Goal: Information Seeking & Learning: Check status

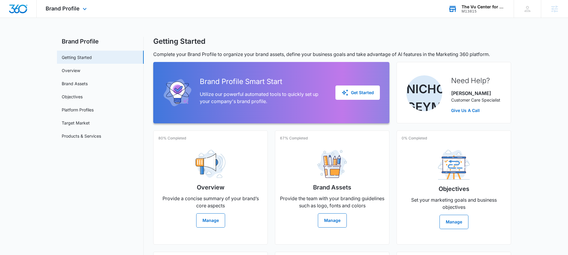
click at [466, 9] on div "M13815" at bounding box center [483, 11] width 44 height 4
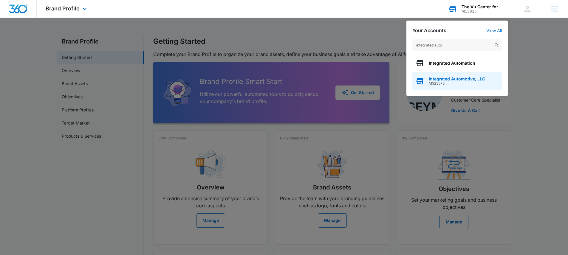
type input "integrated auto"
click at [446, 83] on span "M323573" at bounding box center [457, 83] width 56 height 4
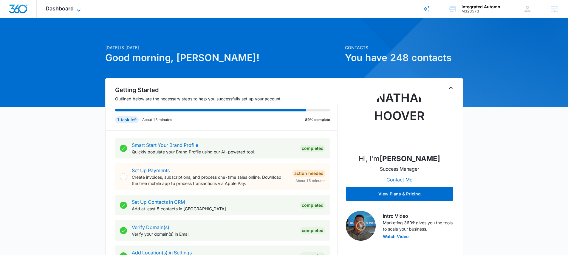
click at [63, 8] on span "Dashboard" at bounding box center [60, 8] width 28 height 6
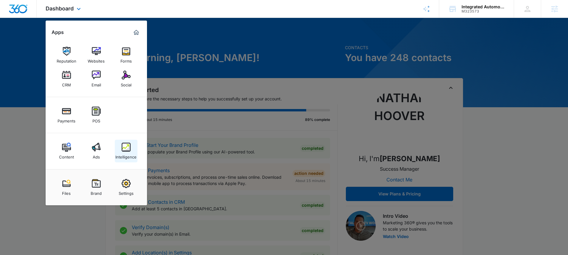
click at [125, 154] on div "Intelligence" at bounding box center [125, 156] width 21 height 8
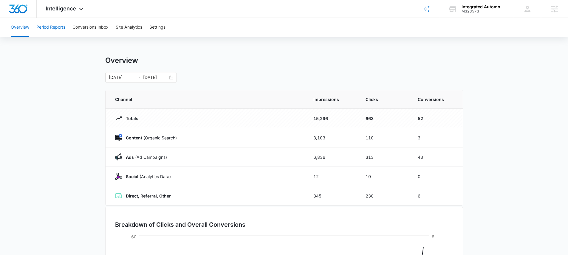
click at [53, 26] on button "Period Reports" at bounding box center [50, 27] width 29 height 19
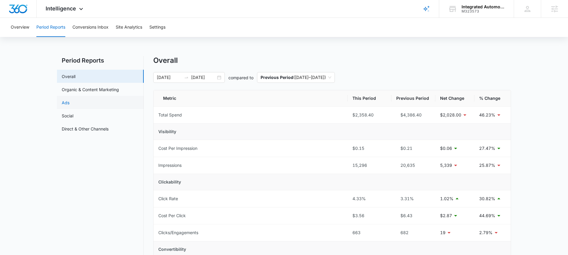
click at [69, 103] on link "Ads" at bounding box center [66, 103] width 8 height 6
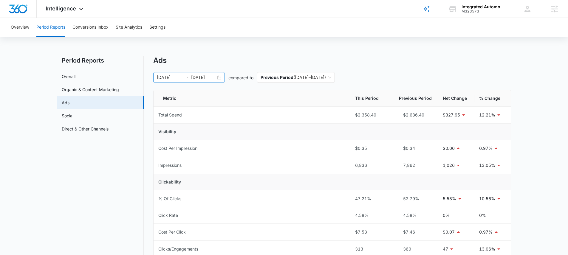
click at [222, 75] on div "[DATE] [DATE]" at bounding box center [189, 77] width 72 height 11
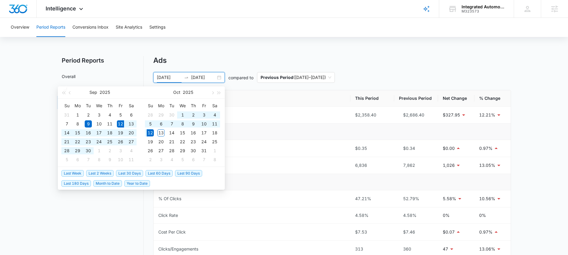
click at [126, 173] on span "Last 30 Days" at bounding box center [129, 173] width 27 height 7
type input "[DATE]"
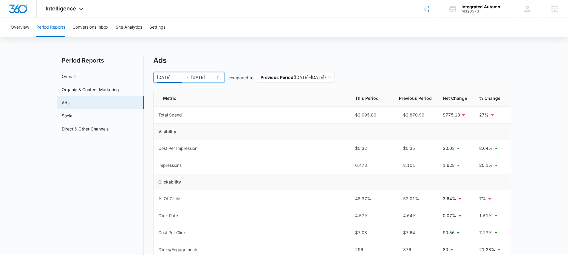
click at [217, 76] on div "[DATE] [DATE]" at bounding box center [189, 77] width 72 height 11
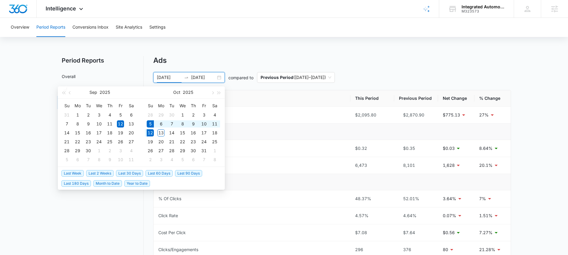
click at [77, 173] on span "Last Week" at bounding box center [72, 173] width 22 height 7
type input "[DATE]"
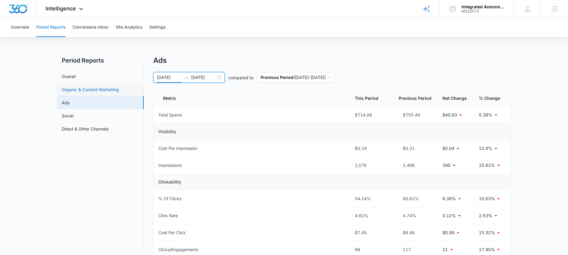
click at [89, 89] on link "Organic & Content Marketing" at bounding box center [90, 89] width 57 height 6
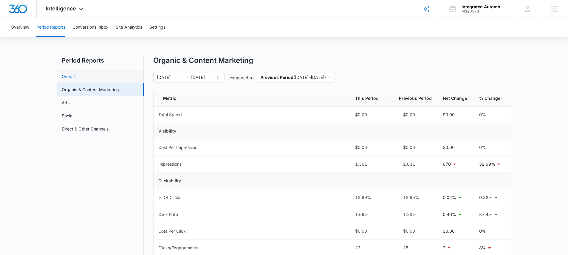
click at [75, 77] on link "Overall" at bounding box center [69, 76] width 14 height 6
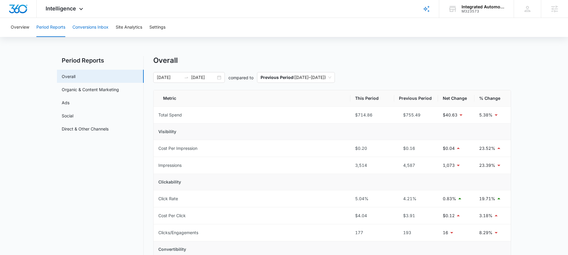
click at [100, 22] on button "Conversions Inbox" at bounding box center [90, 27] width 36 height 19
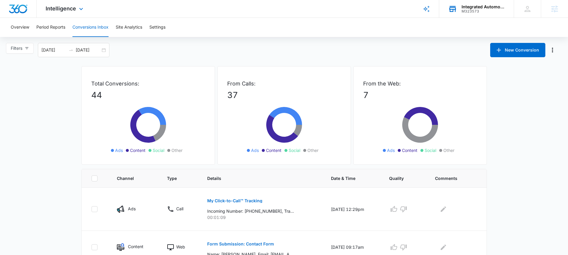
click at [467, 9] on div "M323573" at bounding box center [483, 11] width 44 height 4
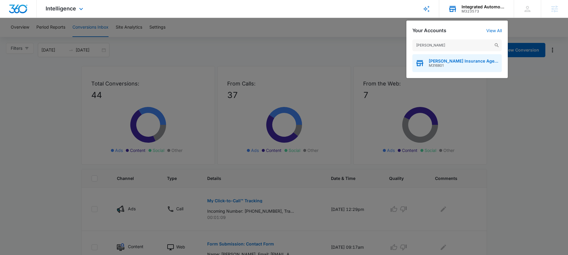
type input "[PERSON_NAME]"
click at [453, 62] on span "[PERSON_NAME] Insurance Agency" at bounding box center [464, 61] width 70 height 5
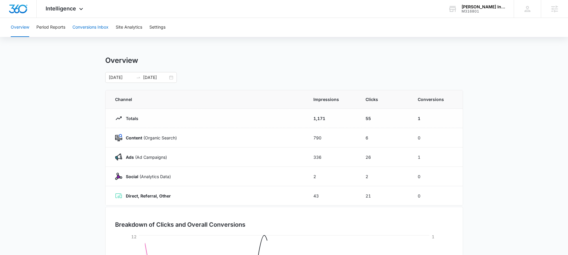
click at [85, 27] on button "Conversions Inbox" at bounding box center [90, 27] width 36 height 19
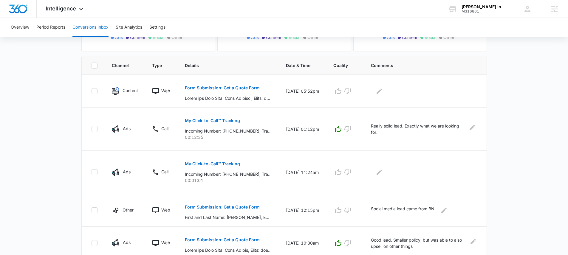
scroll to position [112, 0]
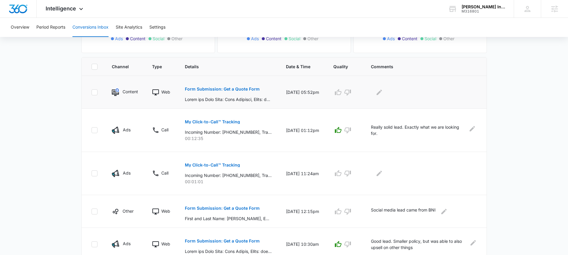
click at [221, 89] on p "Form Submission: Get a Quote Form" at bounding box center [222, 89] width 75 height 4
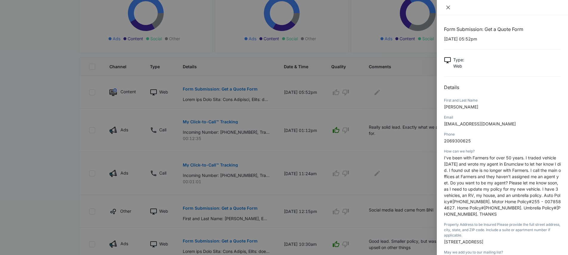
click at [446, 9] on icon "close" at bounding box center [448, 7] width 5 height 5
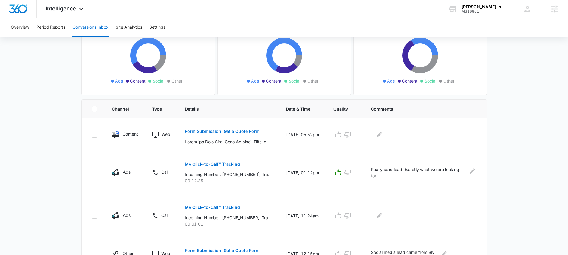
scroll to position [0, 0]
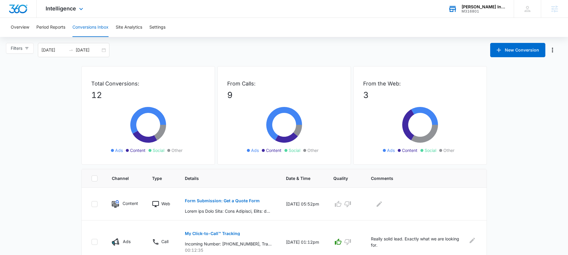
click at [486, 10] on div "M316801" at bounding box center [483, 11] width 44 height 4
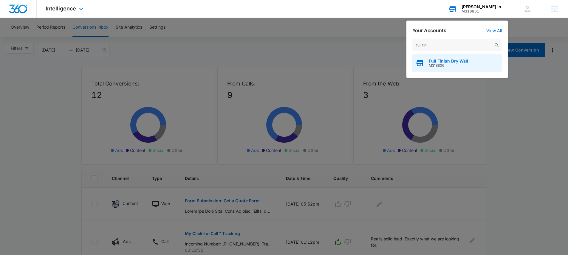
type input "full fini"
click at [460, 63] on span "M318806" at bounding box center [448, 65] width 39 height 4
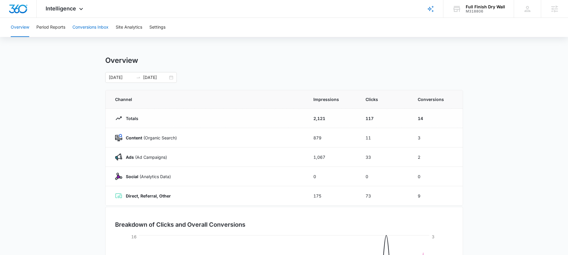
click at [94, 24] on button "Conversions Inbox" at bounding box center [90, 27] width 36 height 19
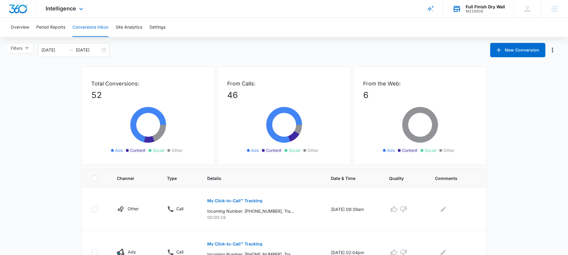
click at [475, 10] on div "M318806" at bounding box center [485, 11] width 39 height 4
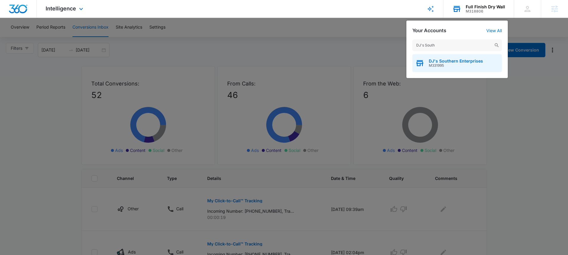
type input "DJ's South"
click at [430, 63] on span "M331995" at bounding box center [456, 65] width 54 height 4
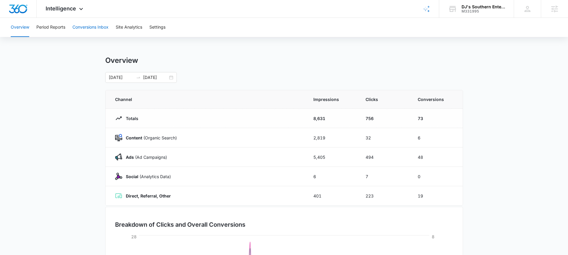
click at [95, 28] on button "Conversions Inbox" at bounding box center [90, 27] width 36 height 19
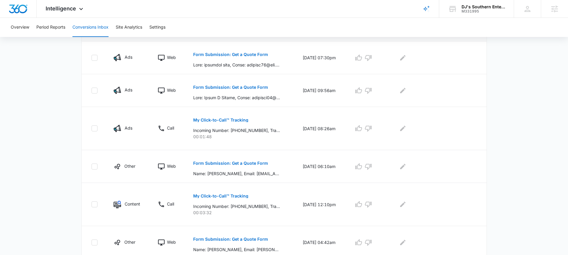
scroll to position [141, 0]
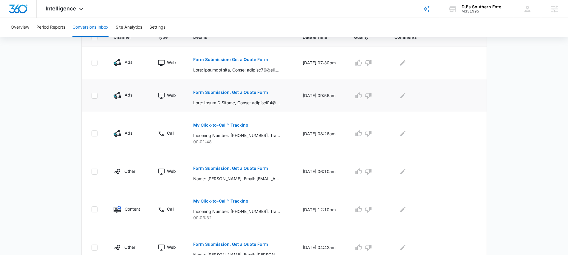
click at [229, 90] on button "Form Submission: Get a Quote Form" at bounding box center [230, 92] width 75 height 14
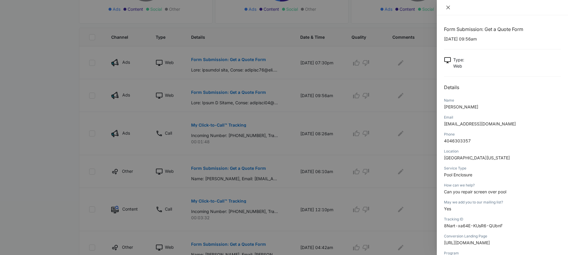
click at [447, 10] on icon "close" at bounding box center [448, 7] width 5 height 5
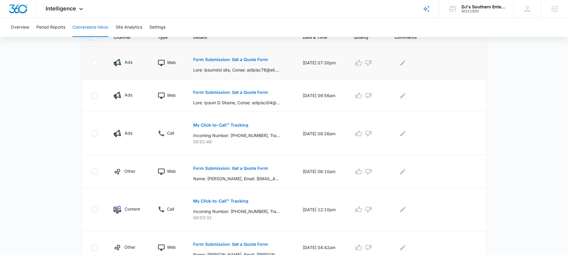
click at [240, 61] on p "Form Submission: Get a Quote Form" at bounding box center [230, 60] width 75 height 4
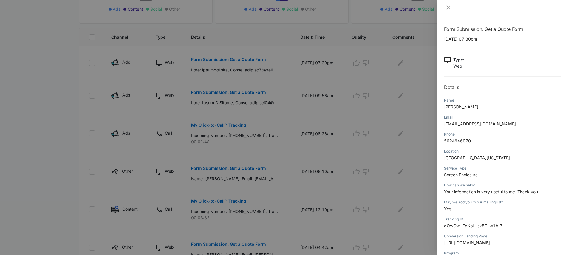
click at [448, 10] on icon "close" at bounding box center [448, 7] width 5 height 5
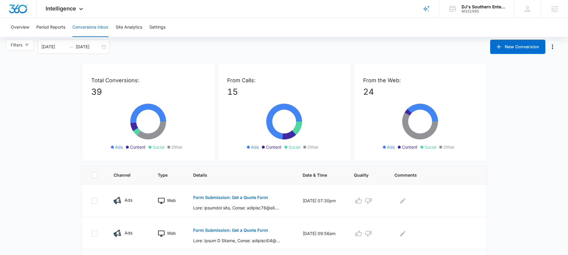
scroll to position [0, 0]
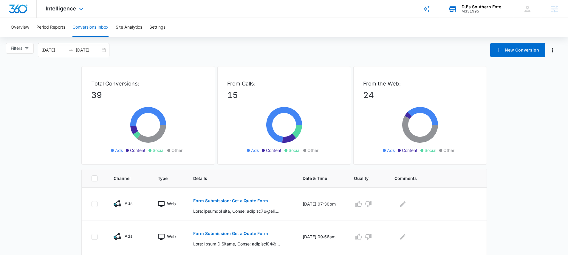
click at [478, 4] on div "DJ's Southern Enterprises" at bounding box center [483, 6] width 44 height 5
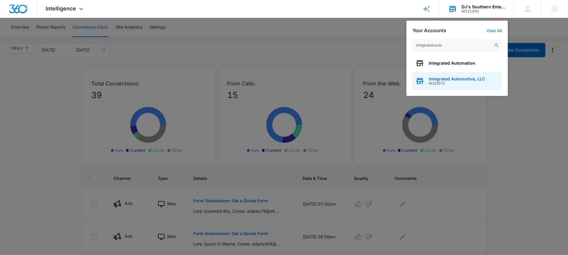
type input "integrated auto"
click at [462, 80] on span "Integrated Automotive, LLC" at bounding box center [457, 79] width 56 height 5
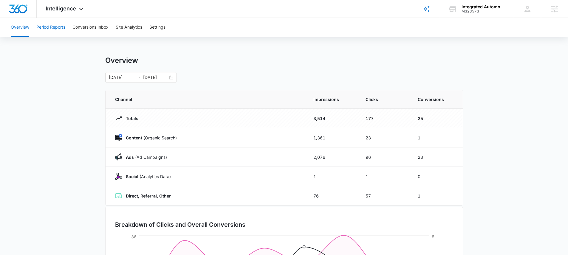
click at [49, 30] on button "Period Reports" at bounding box center [50, 27] width 29 height 19
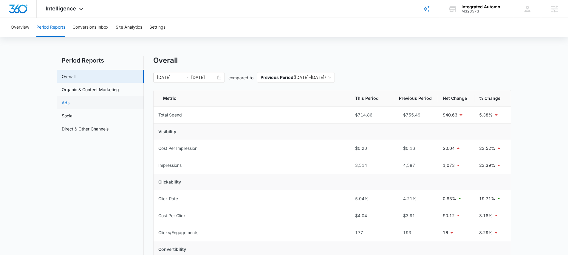
click at [69, 100] on link "Ads" at bounding box center [66, 103] width 8 height 6
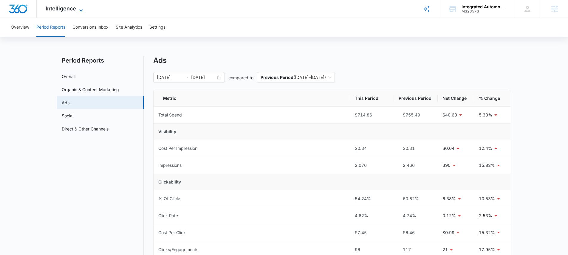
click at [63, 7] on span "Intelligence" at bounding box center [61, 8] width 30 height 6
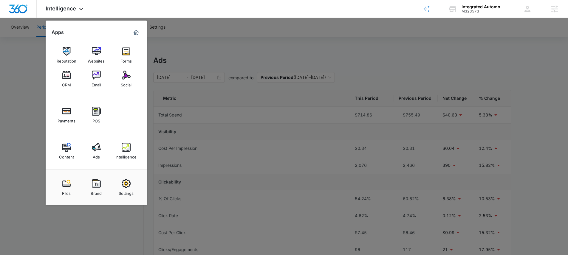
click at [370, 45] on div at bounding box center [284, 127] width 568 height 255
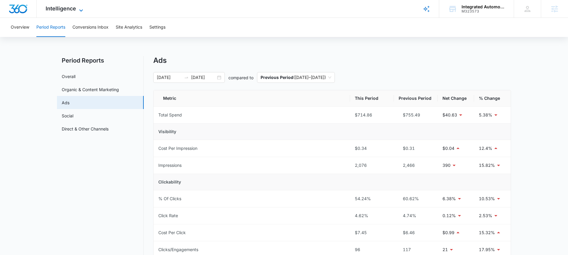
click at [59, 8] on span "Intelligence" at bounding box center [61, 8] width 30 height 6
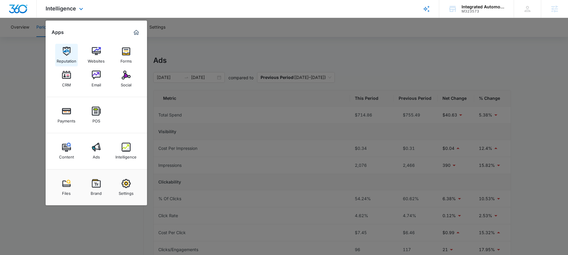
click at [67, 49] on img at bounding box center [66, 51] width 9 height 9
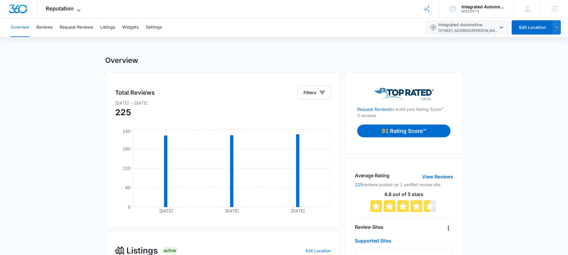
click at [66, 9] on span "Reputation" at bounding box center [60, 8] width 28 height 6
click at [64, 10] on span "Reputation" at bounding box center [60, 8] width 28 height 6
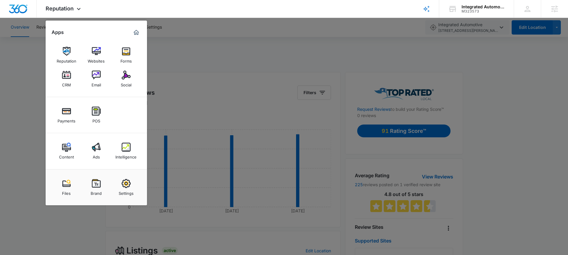
click at [27, 46] on div at bounding box center [284, 127] width 568 height 255
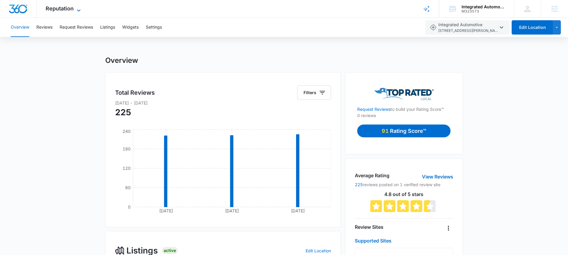
click at [68, 10] on span "Reputation" at bounding box center [60, 8] width 28 height 6
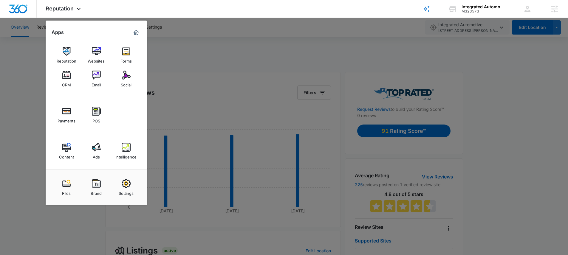
click at [123, 147] on img at bounding box center [126, 147] width 9 height 9
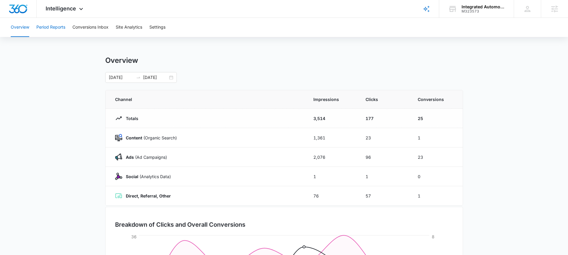
click at [58, 25] on button "Period Reports" at bounding box center [50, 27] width 29 height 19
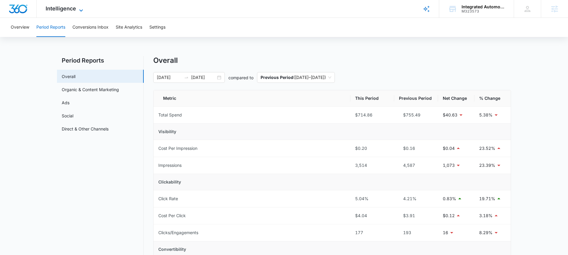
click at [71, 10] on span "Intelligence" at bounding box center [61, 8] width 30 height 6
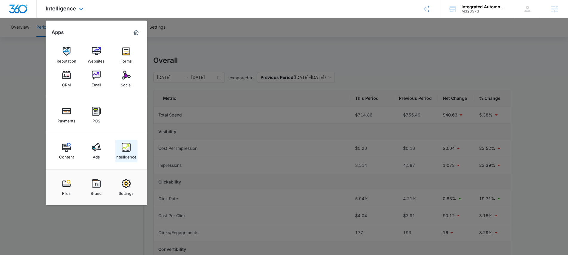
click at [127, 149] on img at bounding box center [126, 147] width 9 height 9
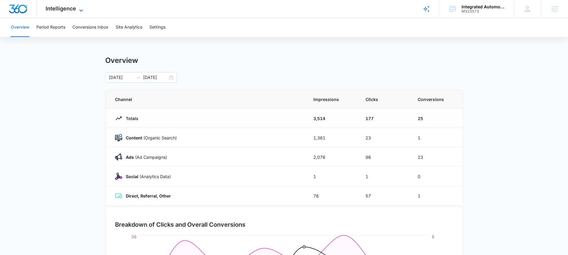
click at [61, 9] on span "Intelligence" at bounding box center [61, 8] width 30 height 6
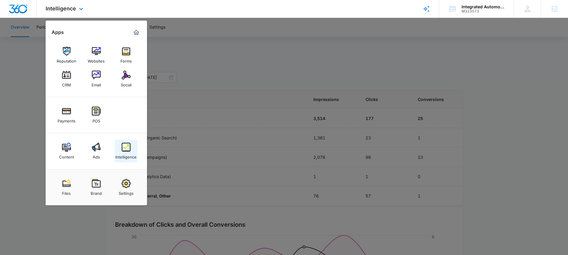
click at [128, 146] on img at bounding box center [126, 147] width 9 height 9
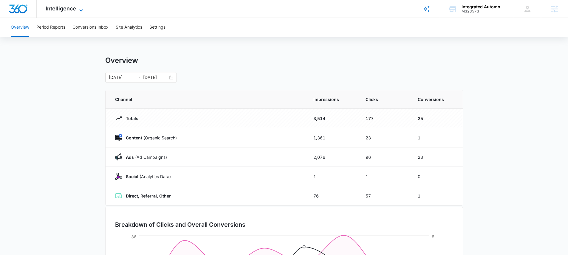
click at [61, 11] on span "Intelligence" at bounding box center [61, 8] width 30 height 6
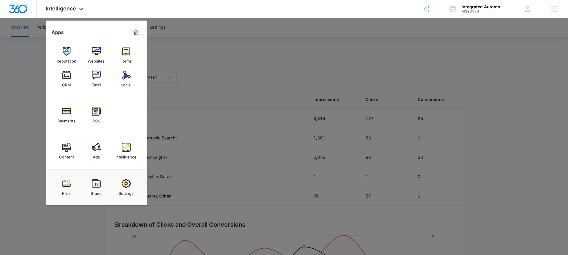
click at [233, 44] on div at bounding box center [284, 127] width 568 height 255
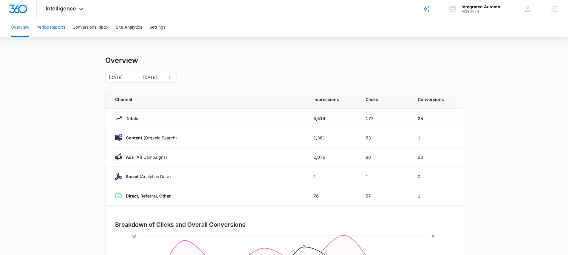
click at [58, 25] on button "Period Reports" at bounding box center [50, 27] width 29 height 19
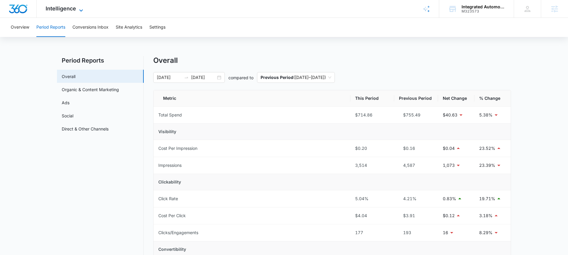
click at [75, 8] on span "Intelligence" at bounding box center [61, 8] width 30 height 6
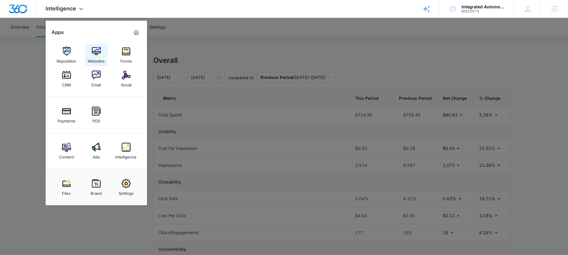
click at [95, 58] on div "Websites" at bounding box center [96, 60] width 17 height 8
